Goal: Task Accomplishment & Management: Complete application form

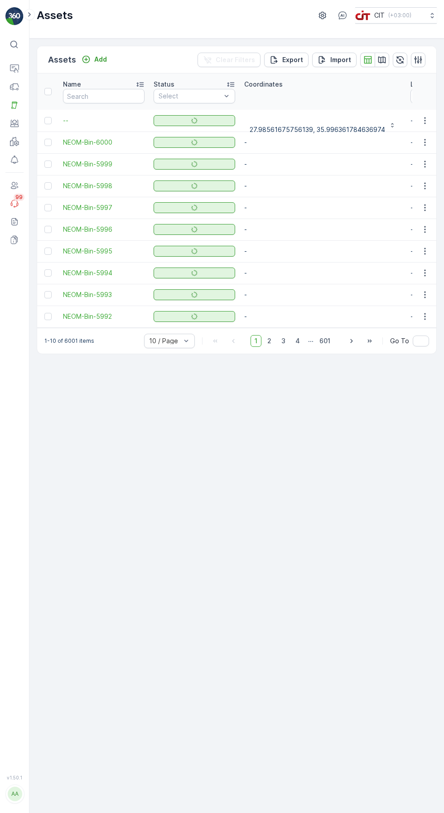
click at [16, 70] on icon at bounding box center [14, 68] width 9 height 9
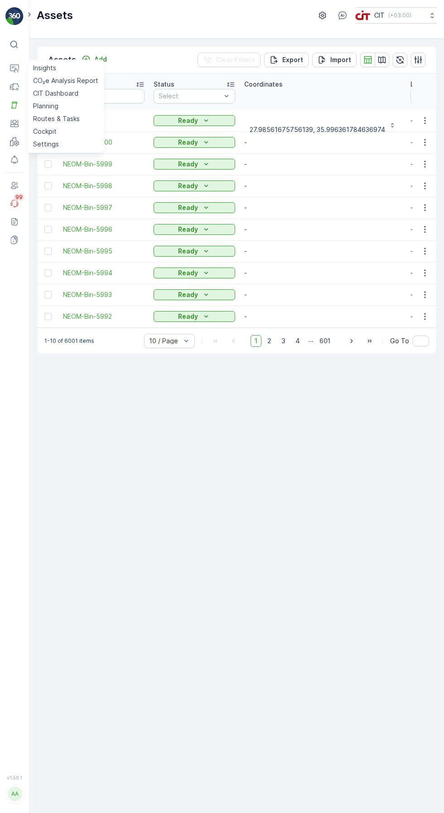
click at [78, 113] on link "Routes & Tasks" at bounding box center [65, 118] width 73 height 13
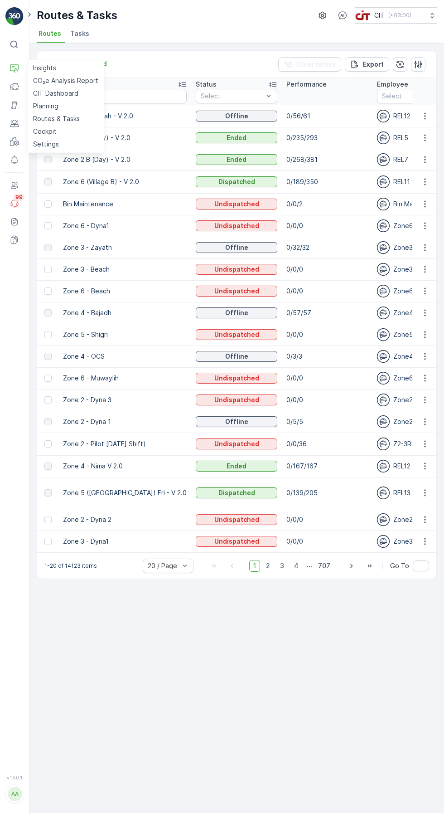
click at [281, 699] on div "Routes Add Clear Filters Export Route Name Status Select Performance Employee S…" at bounding box center [236, 428] width 415 height 770
click at [84, 62] on icon "Add" at bounding box center [86, 63] width 9 height 9
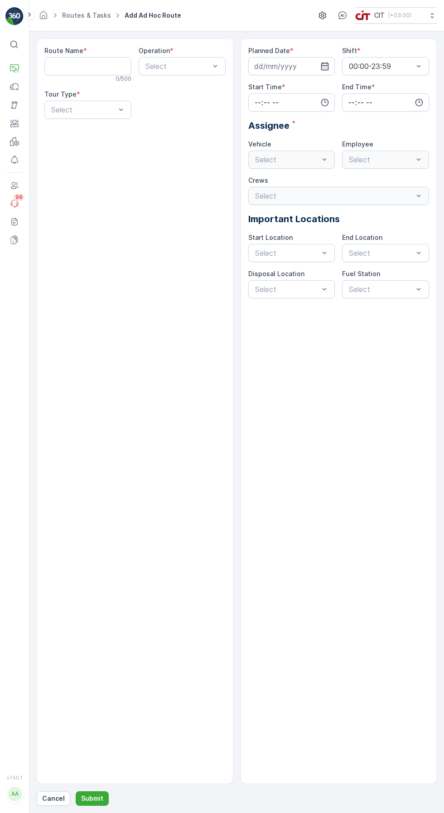
click at [76, 70] on Name "Route Name" at bounding box center [87, 66] width 87 height 18
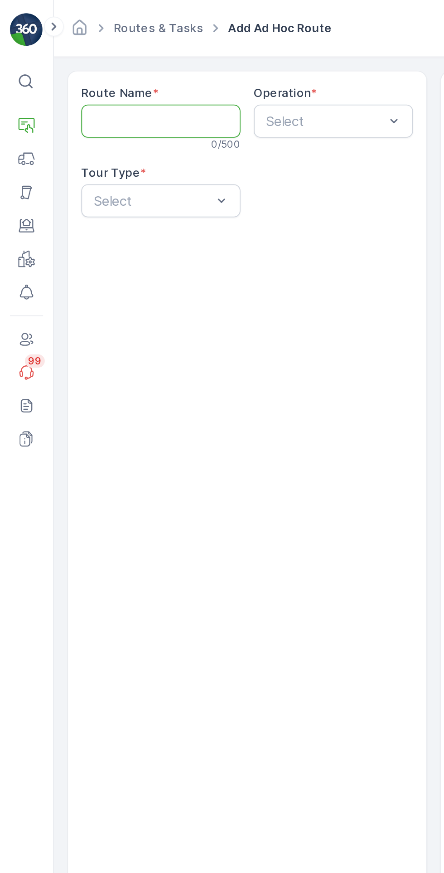
type Name "Zone 2 (A) - AlBada"
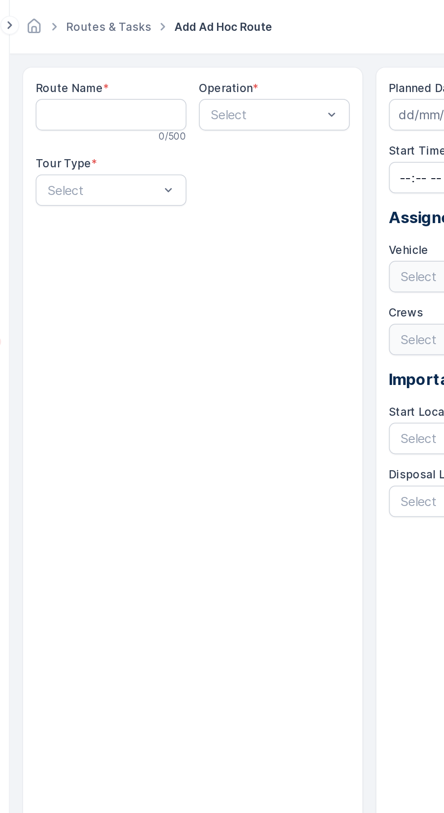
click at [101, 64] on Name "Route Name" at bounding box center [87, 66] width 87 height 18
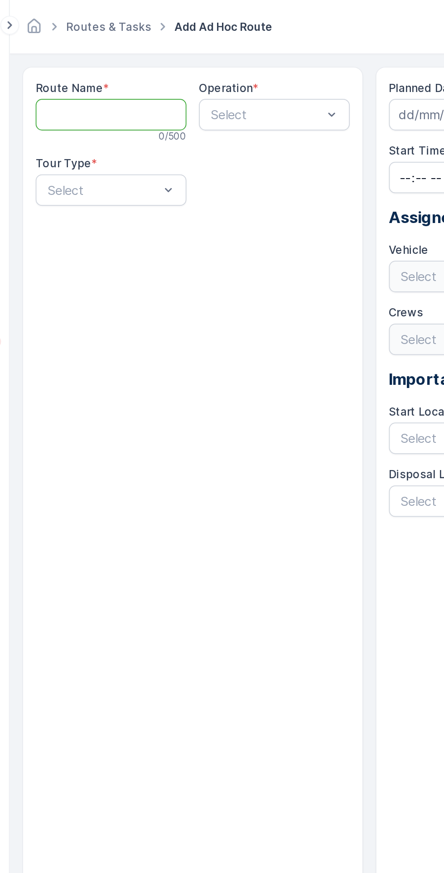
type Name "Zone 2 (A) - AlBada"
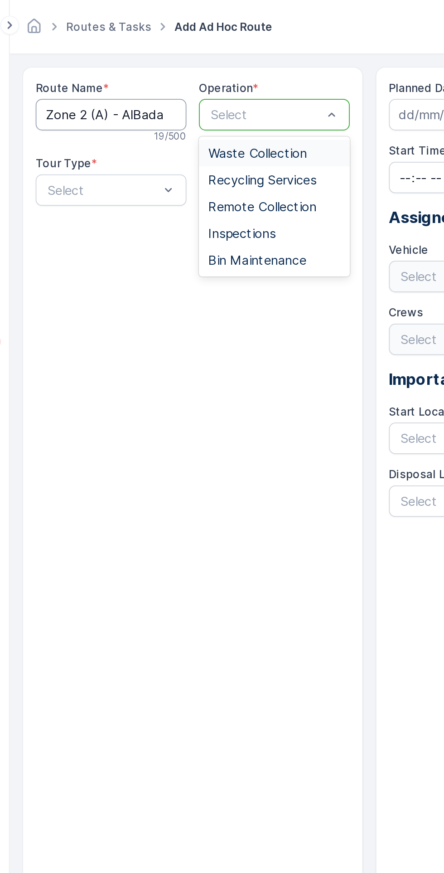
click at [176, 87] on span "Waste Collection" at bounding box center [172, 88] width 57 height 8
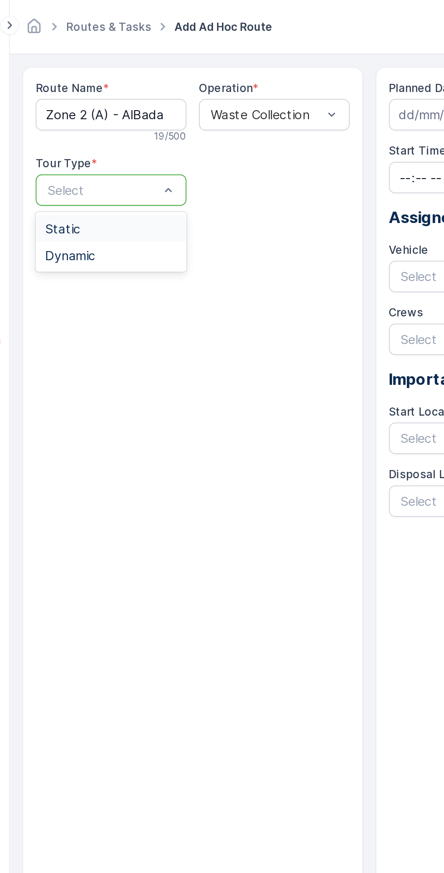
click at [90, 147] on div "Dynamic" at bounding box center [88, 147] width 76 height 8
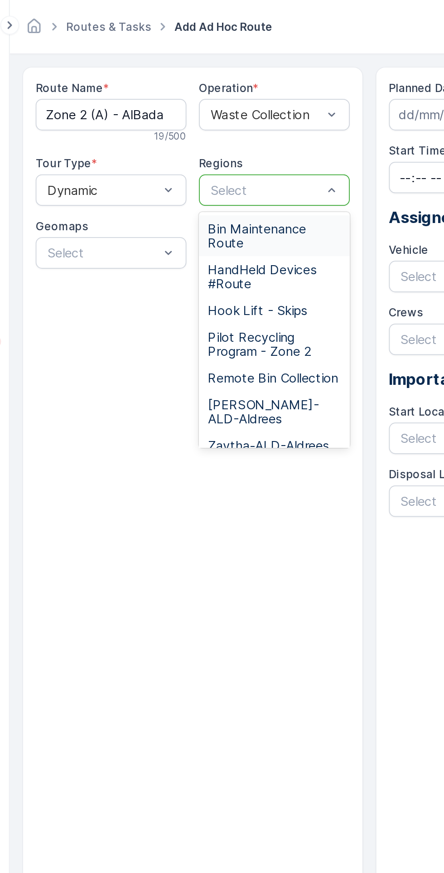
click at [177, 222] on span "Remote Bin Collection" at bounding box center [181, 218] width 75 height 8
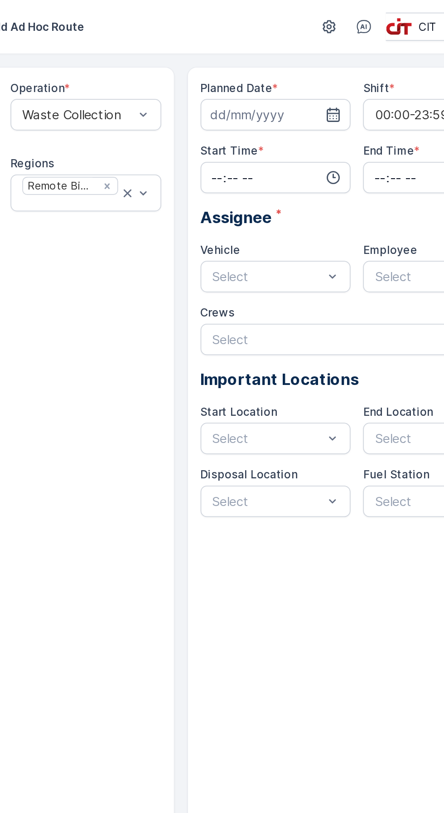
click at [284, 67] on input at bounding box center [291, 66] width 87 height 18
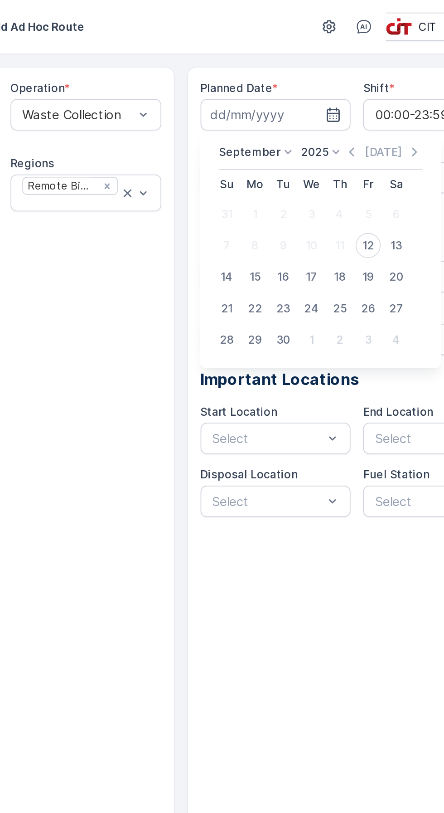
click at [345, 141] on div "12" at bounding box center [345, 141] width 15 height 15
type input "[DATE]"
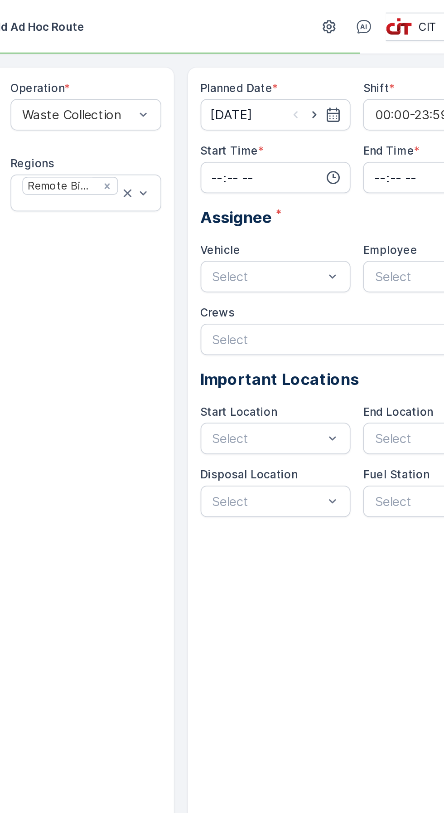
click at [292, 100] on input "time" at bounding box center [291, 102] width 87 height 18
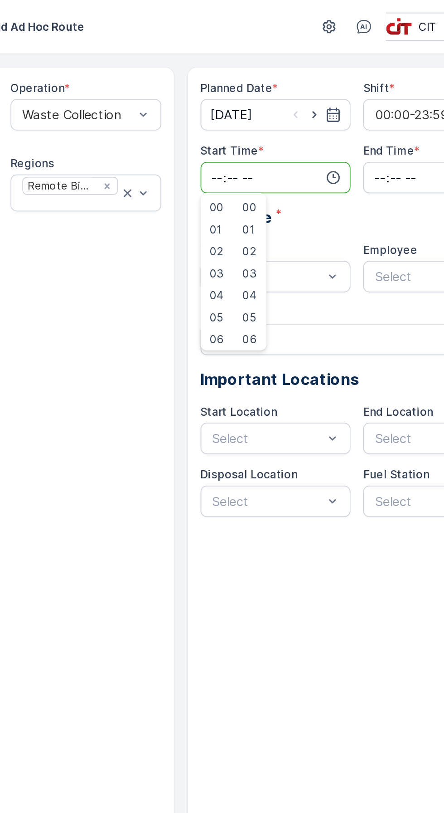
type input "15:04"
click at [356, 97] on input "time" at bounding box center [385, 102] width 87 height 18
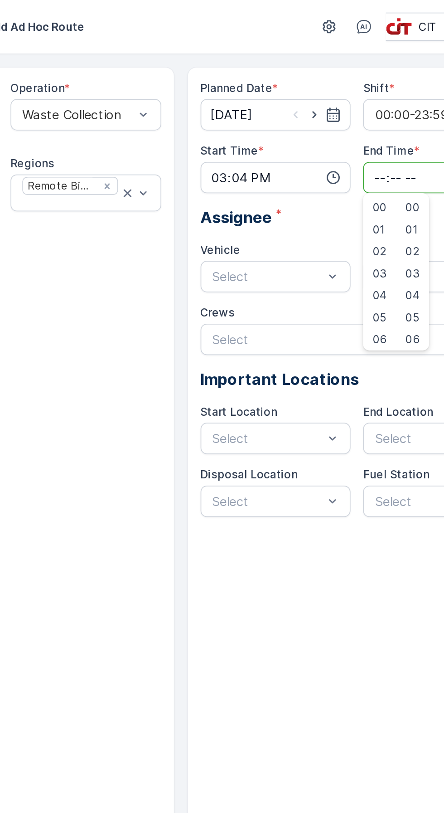
type input "17:59"
click at [349, 351] on div "Planned Date * 12.09.2025 Shift * 00:00-23:59 Start Time * 15:04 End Time * 17:…" at bounding box center [339, 411] width 197 height 745
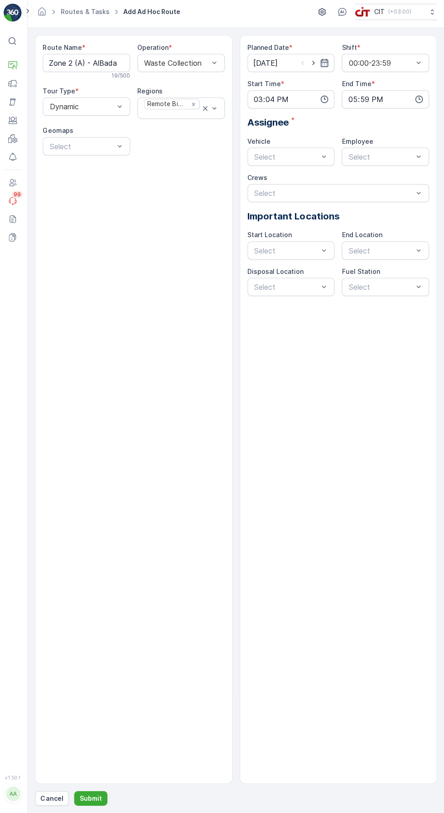
click at [89, 15] on link "Routes & Tasks" at bounding box center [86, 15] width 49 height 8
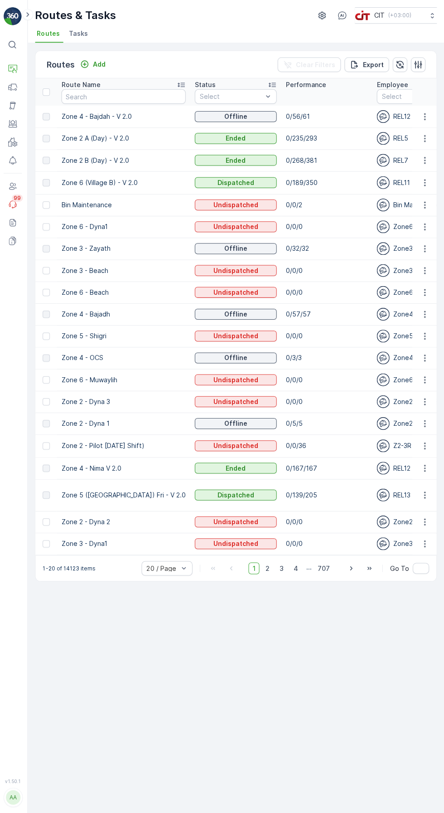
click at [102, 65] on p "Add" at bounding box center [100, 63] width 13 height 9
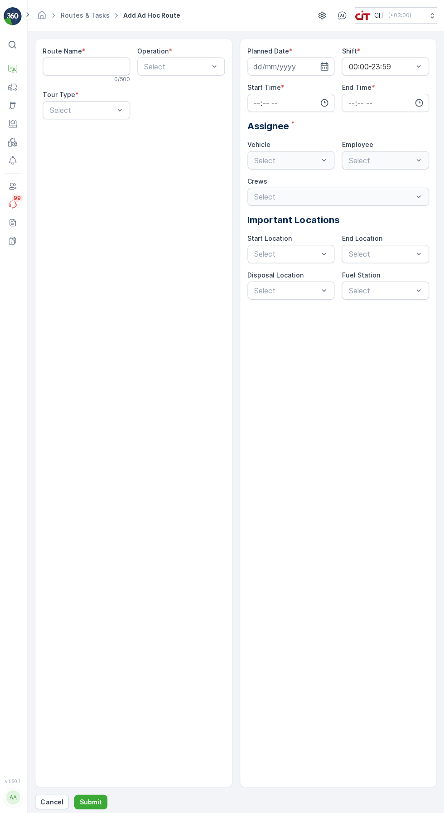
click at [280, 158] on div "Select" at bounding box center [291, 160] width 87 height 18
click at [100, 66] on Name "Route Name" at bounding box center [87, 66] width 87 height 18
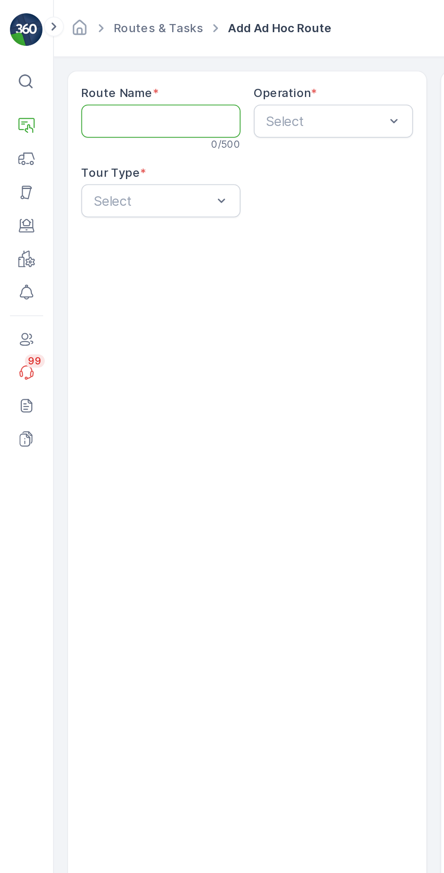
type Name "Zone 2 (A) - AlBada"
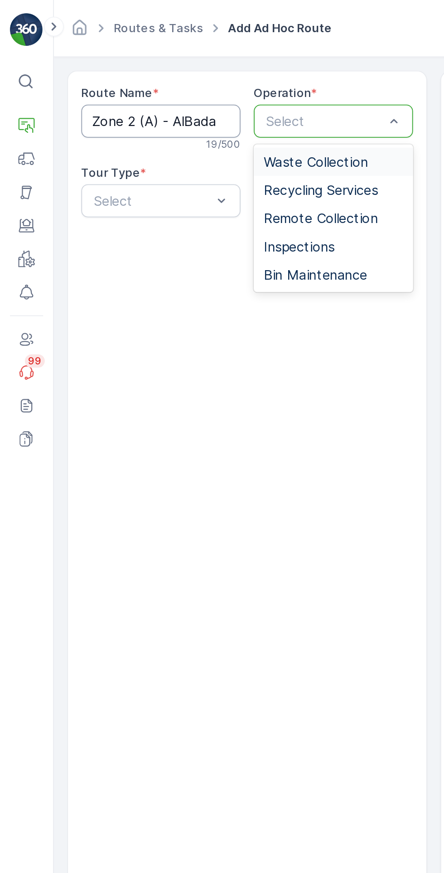
click at [185, 90] on span "Waste Collection" at bounding box center [172, 88] width 57 height 8
